Goal: Transaction & Acquisition: Purchase product/service

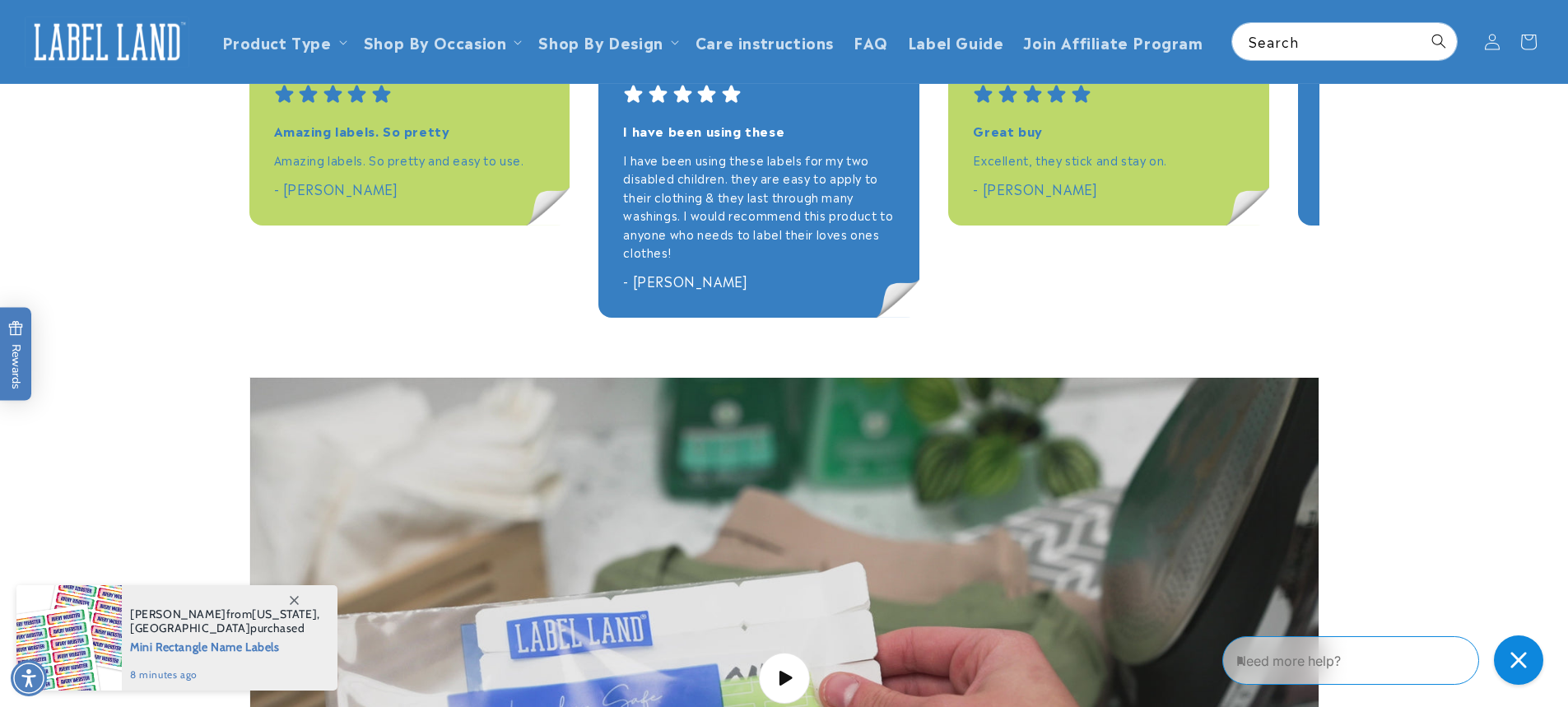
scroll to position [1976, 0]
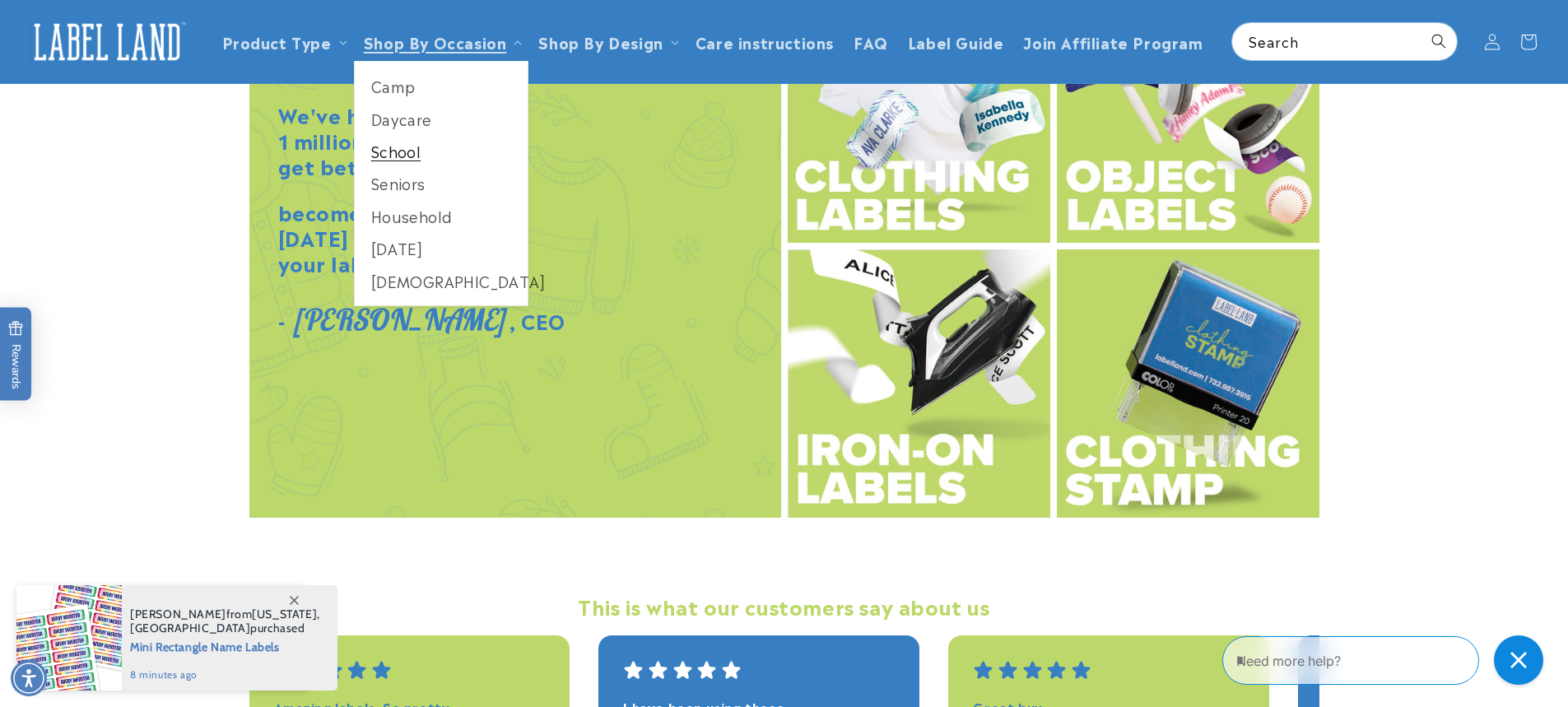
click at [405, 147] on link "School" at bounding box center [441, 151] width 173 height 32
